Goal: Task Accomplishment & Management: Complete application form

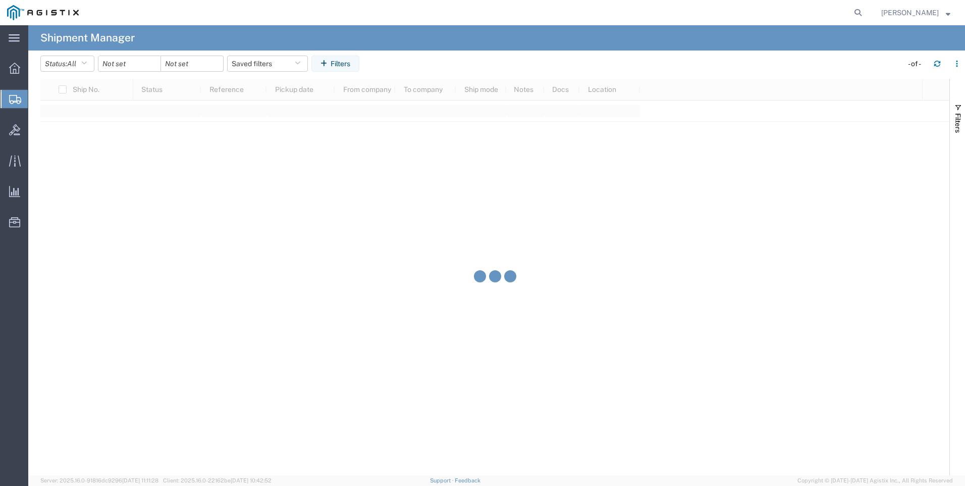
click at [0, 0] on span "Create Shipment" at bounding box center [0, 0] width 0 height 0
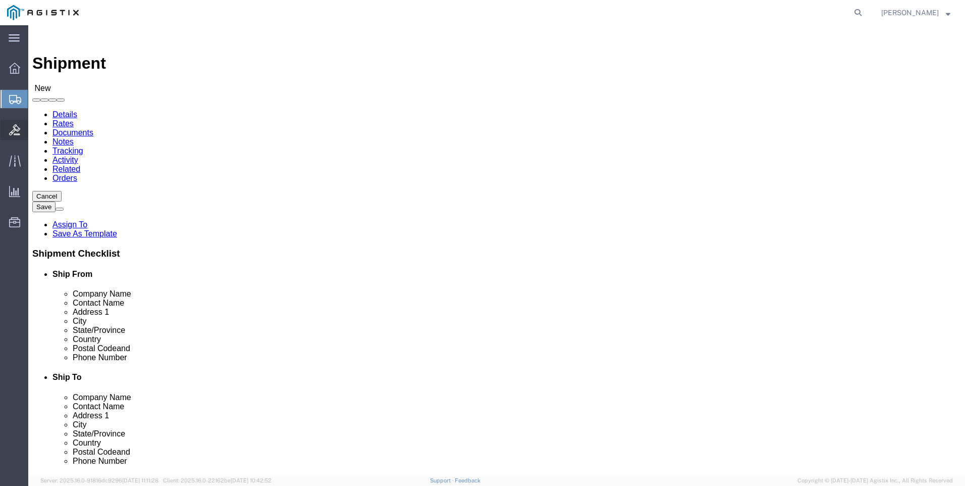
select select
click body "Shipment New Details Rates Documents Notes Tracking Activity Related Orders Can…"
select select "34240"
click body "Shipment New Details Rates Documents Notes Tracking Activity Related Orders Can…"
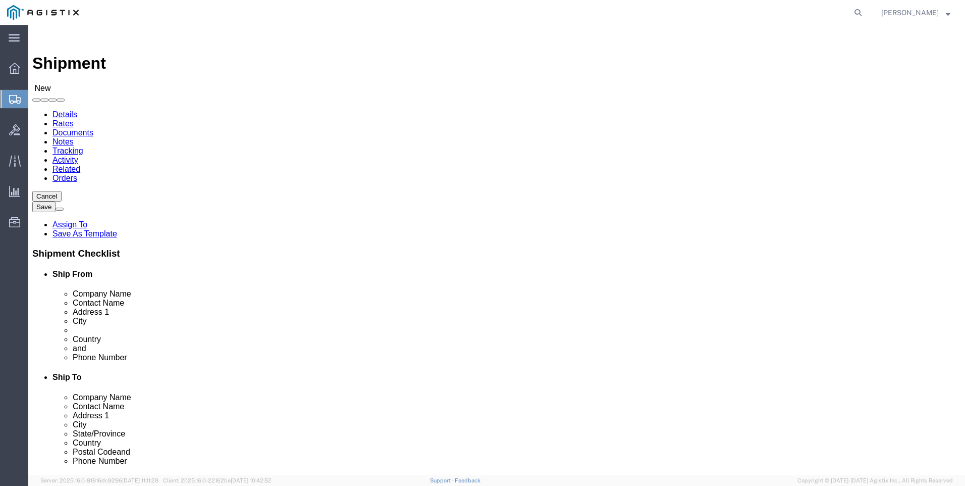
select select "51996"
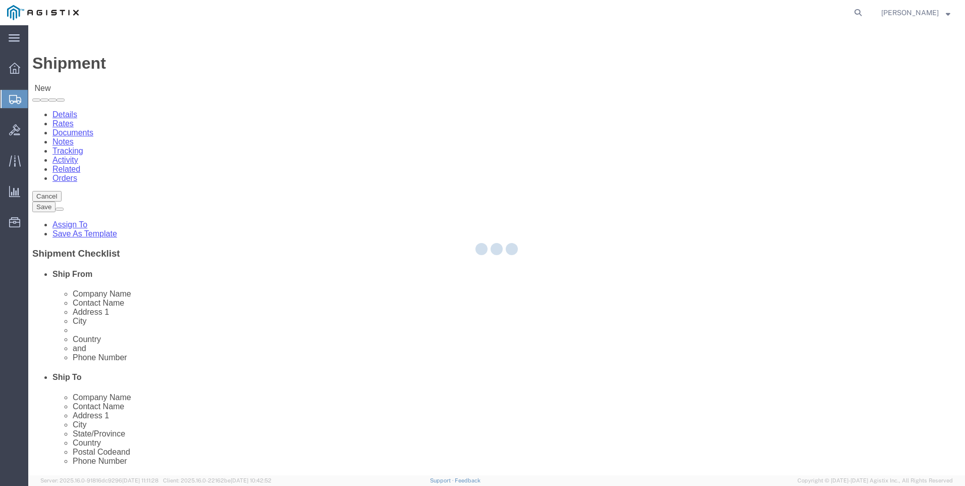
select select "VA"
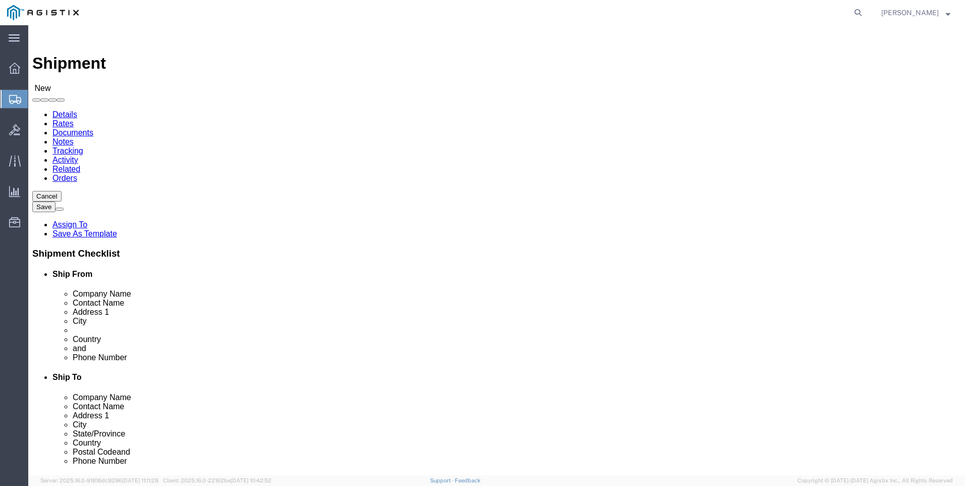
click input "text"
type input "Rhonsa"
